Goal: Task Accomplishment & Management: Use online tool/utility

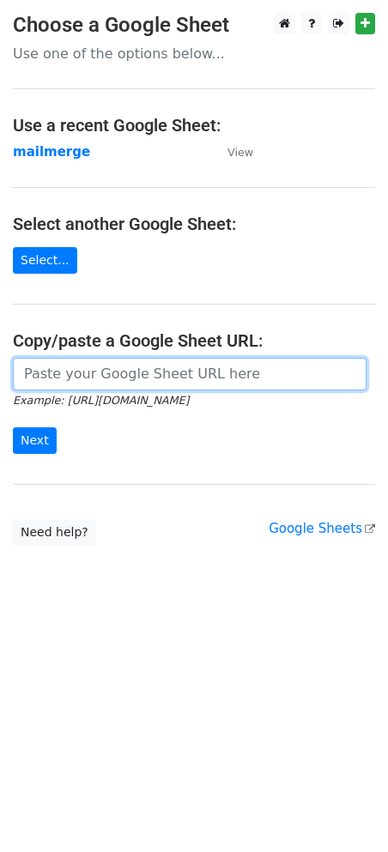
click at [152, 376] on input "url" at bounding box center [190, 374] width 354 height 33
paste input "[URL][DOMAIN_NAME]"
type input "[URL][DOMAIN_NAME]"
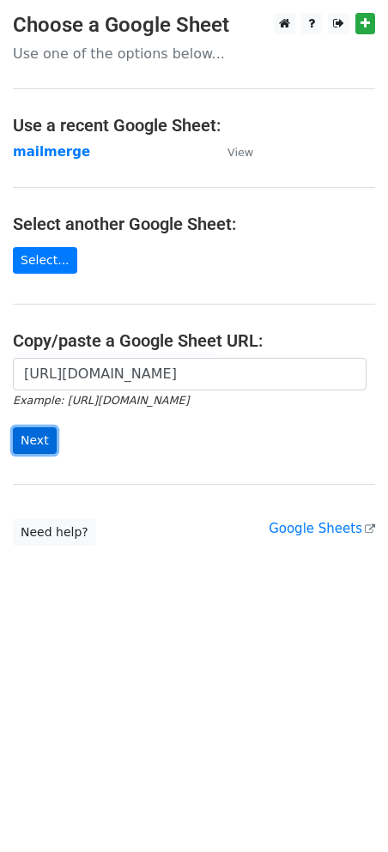
scroll to position [0, 0]
click at [38, 446] on input "Next" at bounding box center [35, 440] width 44 height 27
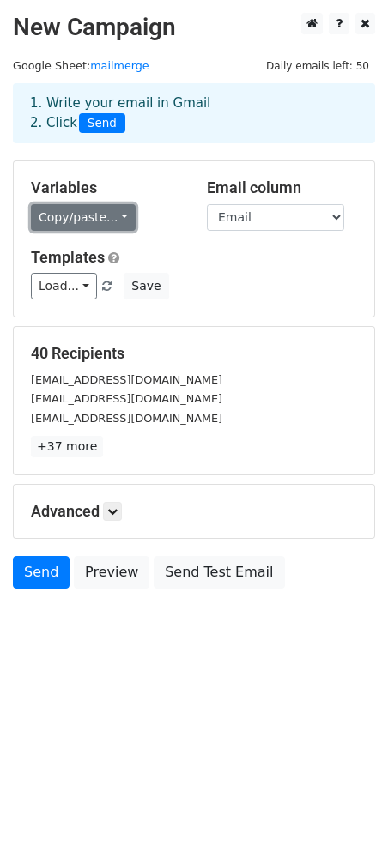
click at [104, 213] on link "Copy/paste..." at bounding box center [83, 217] width 105 height 27
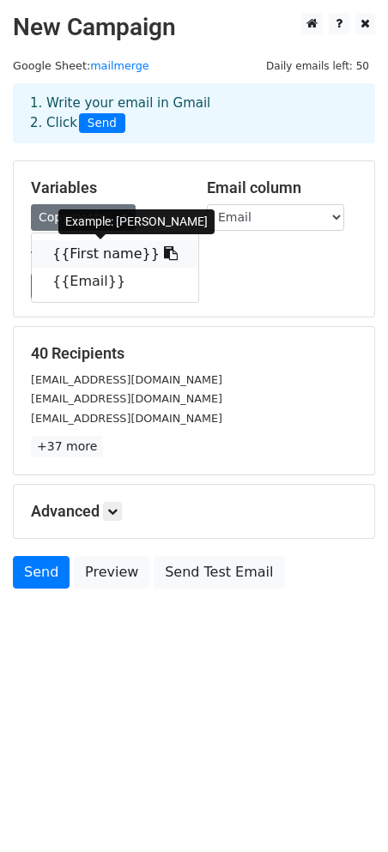
click at [87, 259] on link "{{First name}}" at bounding box center [115, 253] width 167 height 27
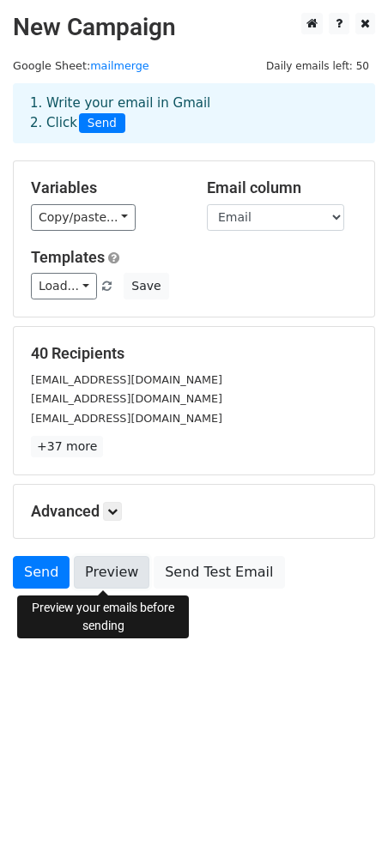
click at [106, 580] on link "Preview" at bounding box center [112, 572] width 76 height 33
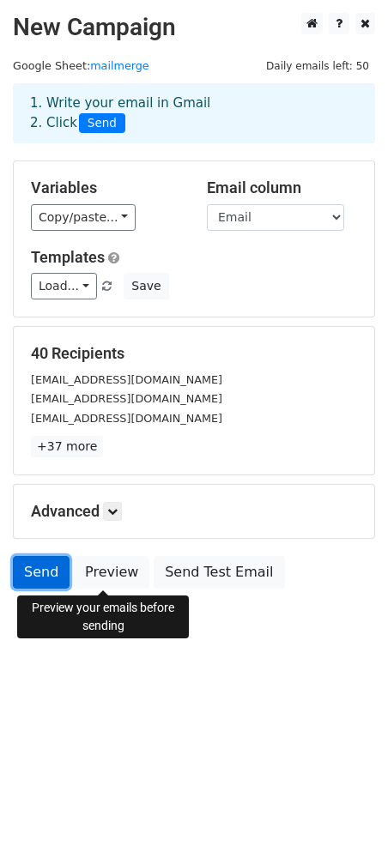
click at [40, 576] on link "Send" at bounding box center [41, 572] width 57 height 33
